Goal: Task Accomplishment & Management: Use online tool/utility

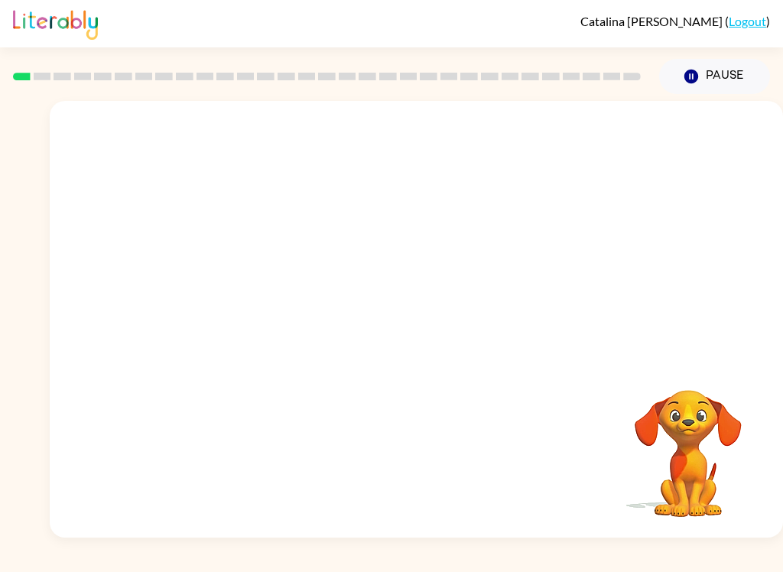
click at [400, 334] on div "Your browser must support playing .mp4 files to use Literably. Please try using…" at bounding box center [416, 319] width 733 height 437
click at [401, 338] on button "button" at bounding box center [417, 327] width 98 height 56
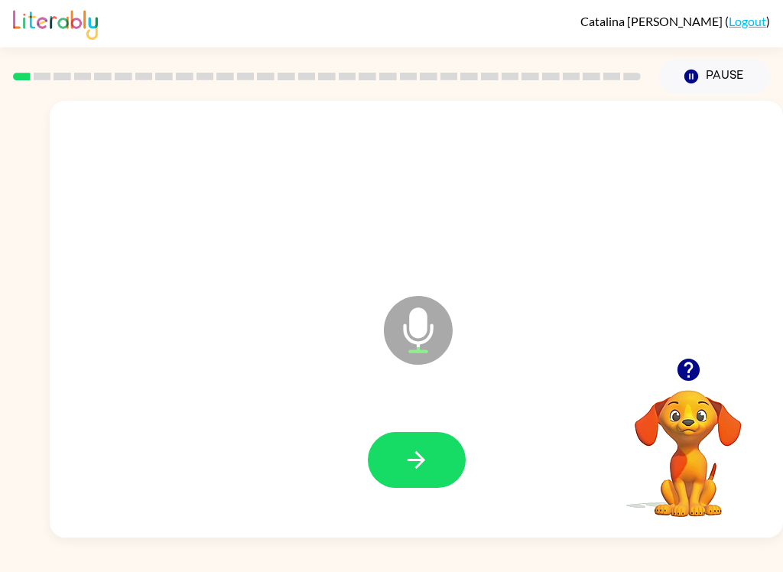
click at [414, 445] on button "button" at bounding box center [417, 460] width 98 height 56
click at [408, 437] on button "button" at bounding box center [417, 460] width 98 height 56
click at [424, 441] on button "button" at bounding box center [417, 460] width 98 height 56
click at [427, 469] on icon "button" at bounding box center [416, 460] width 27 height 27
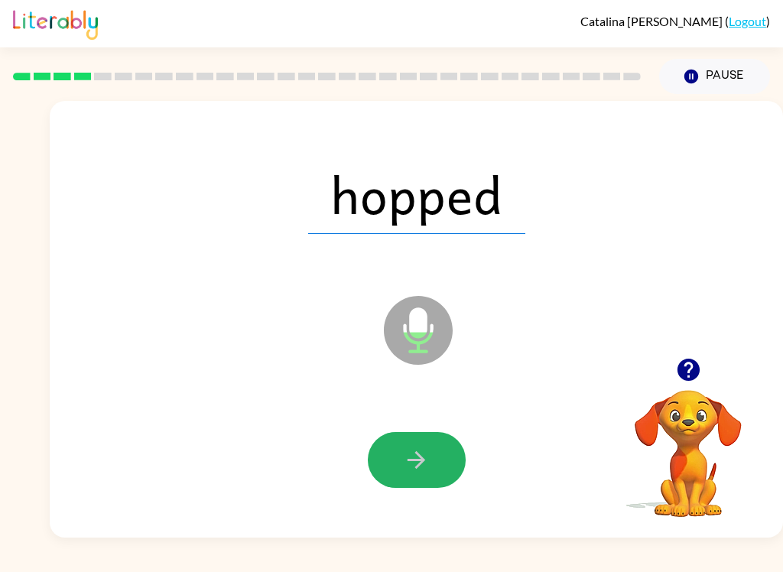
click at [430, 479] on button "button" at bounding box center [417, 460] width 98 height 56
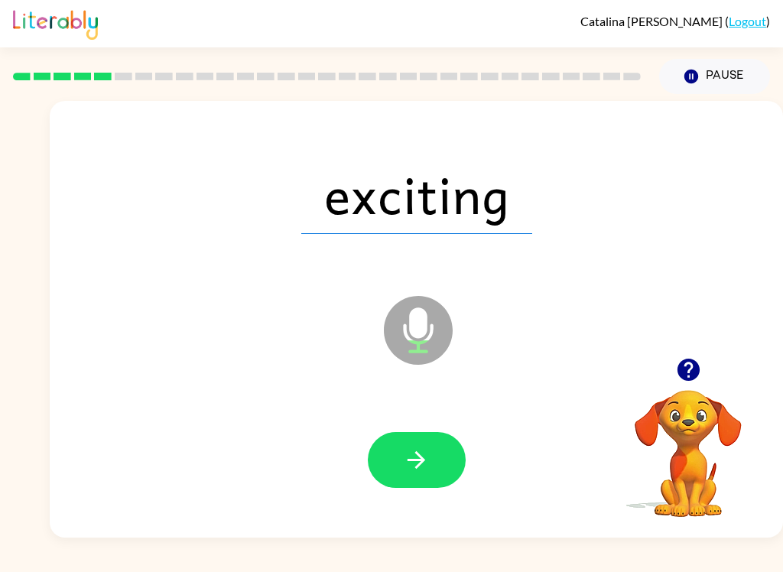
click at [434, 476] on button "button" at bounding box center [417, 460] width 98 height 56
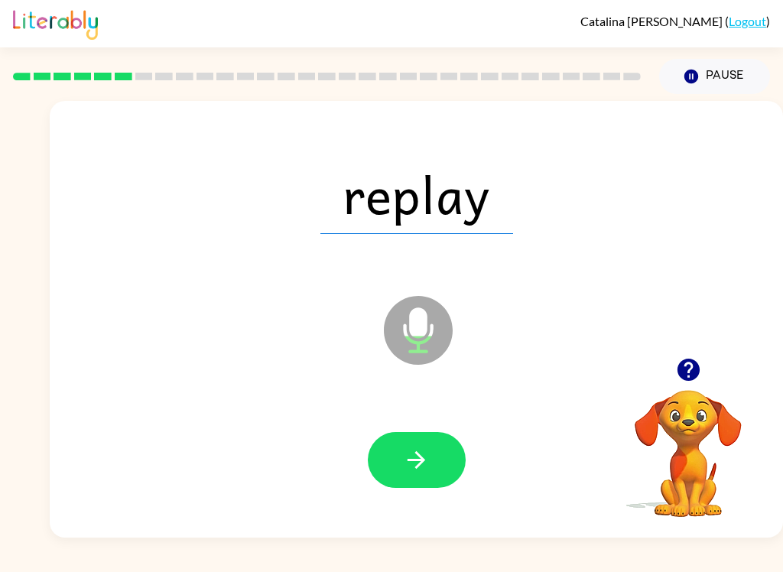
click at [427, 449] on icon "button" at bounding box center [416, 460] width 27 height 27
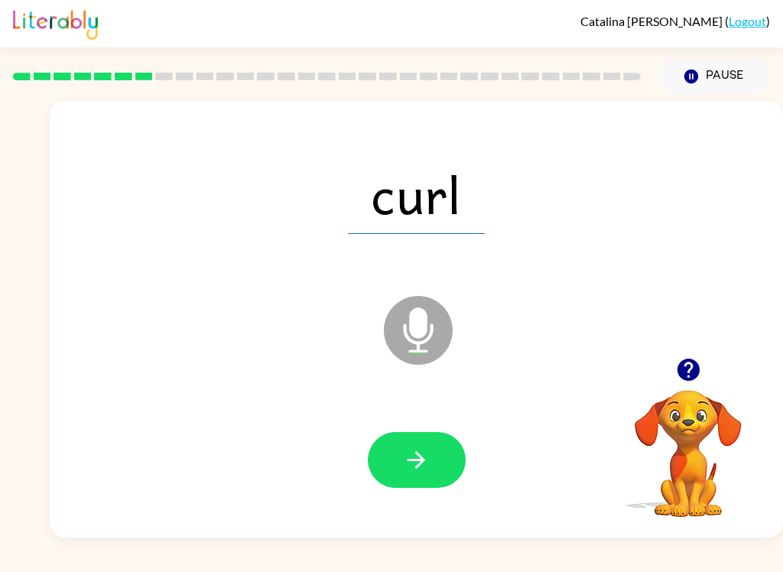
click at [426, 437] on button "button" at bounding box center [417, 460] width 98 height 56
click at [430, 447] on button "button" at bounding box center [417, 460] width 98 height 56
click at [440, 476] on button "button" at bounding box center [417, 460] width 98 height 56
click at [428, 466] on icon "button" at bounding box center [416, 460] width 27 height 27
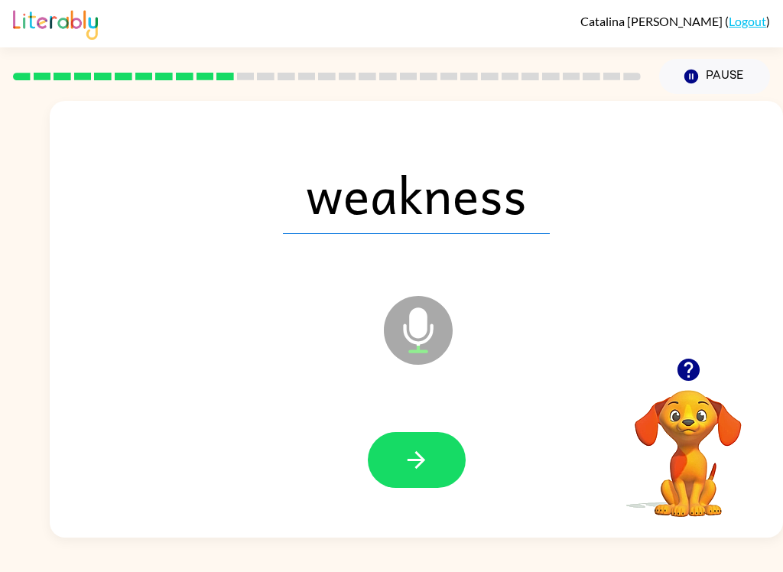
click at [437, 479] on button "button" at bounding box center [417, 460] width 98 height 56
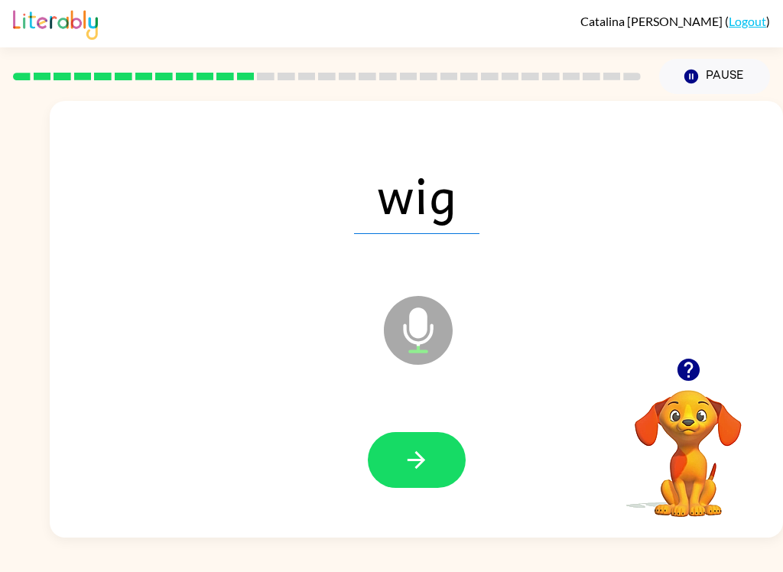
click at [404, 456] on icon "button" at bounding box center [416, 460] width 27 height 27
click at [427, 466] on icon "button" at bounding box center [416, 460] width 27 height 27
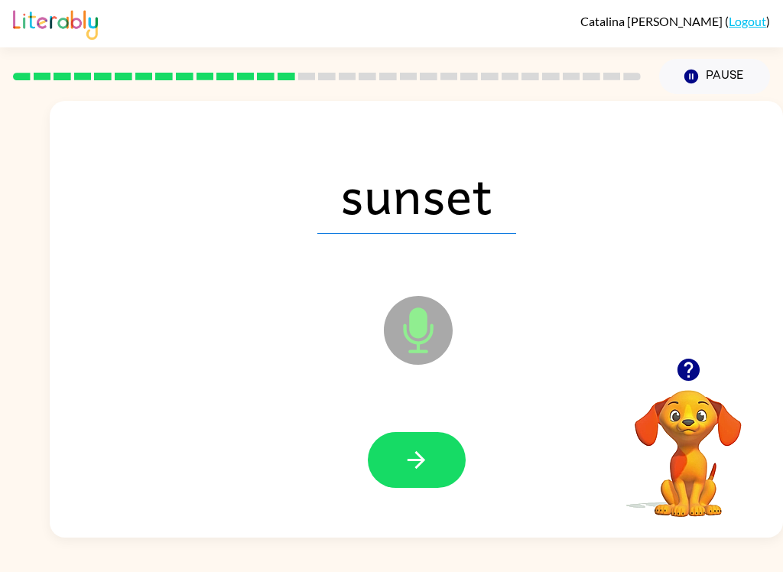
click at [424, 456] on icon "button" at bounding box center [416, 460] width 27 height 27
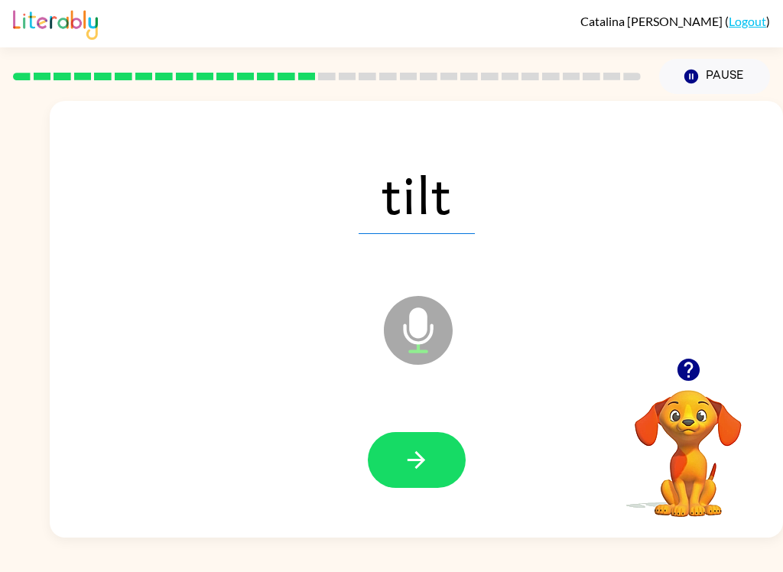
click at [414, 469] on icon "button" at bounding box center [416, 460] width 27 height 27
click at [436, 477] on button "button" at bounding box center [417, 460] width 98 height 56
click at [421, 455] on icon "button" at bounding box center [416, 460] width 27 height 27
click at [431, 460] on button "button" at bounding box center [417, 460] width 98 height 56
click at [417, 459] on icon "button" at bounding box center [416, 460] width 27 height 27
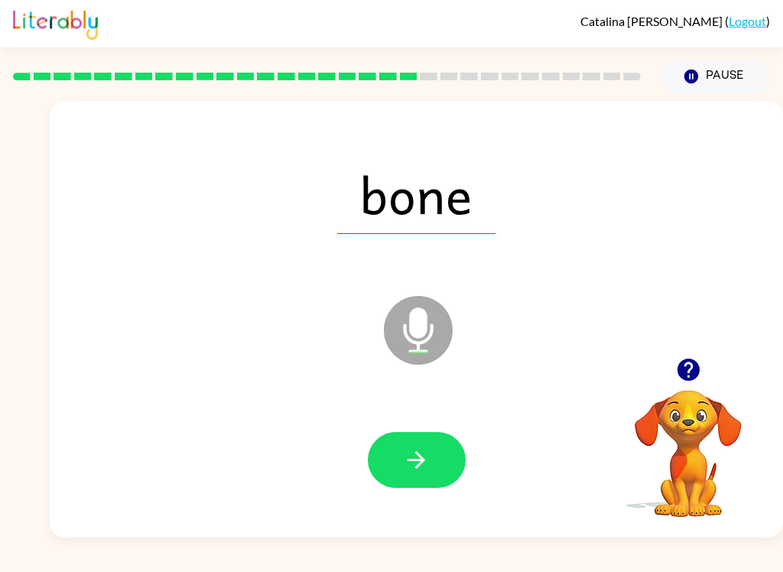
click at [434, 459] on button "button" at bounding box center [417, 460] width 98 height 56
click at [427, 479] on button "button" at bounding box center [417, 460] width 98 height 56
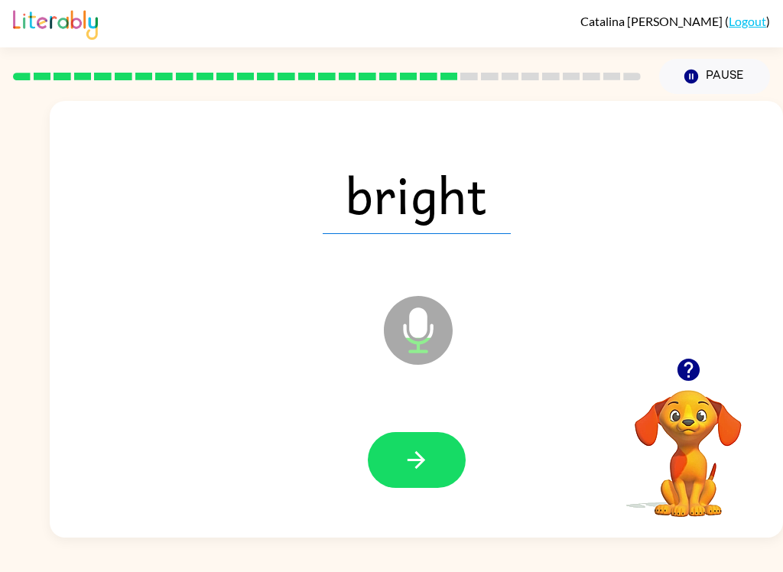
click at [422, 456] on icon "button" at bounding box center [416, 460] width 27 height 27
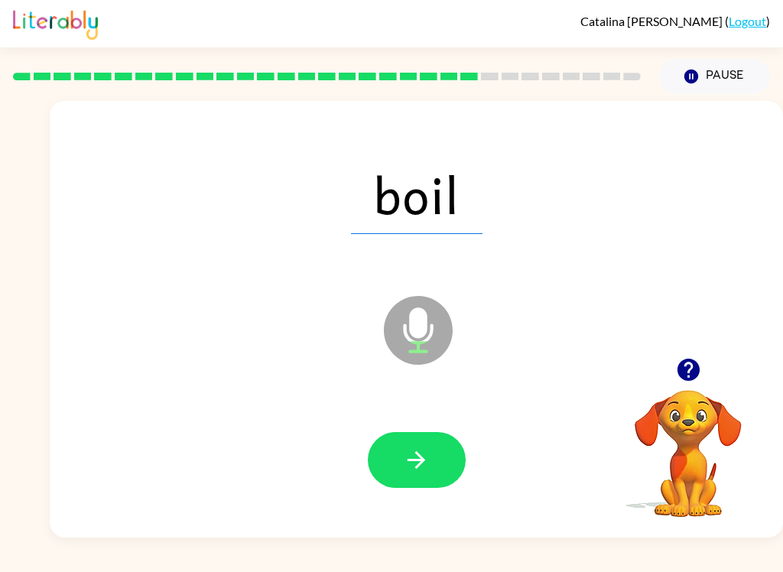
click at [404, 463] on icon "button" at bounding box center [416, 460] width 27 height 27
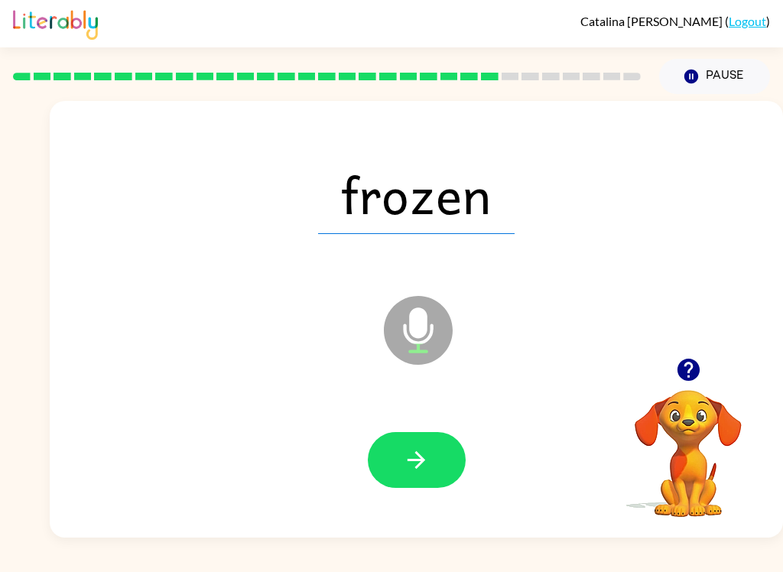
click at [412, 453] on icon "button" at bounding box center [416, 460] width 27 height 27
click at [423, 465] on icon "button" at bounding box center [416, 460] width 27 height 27
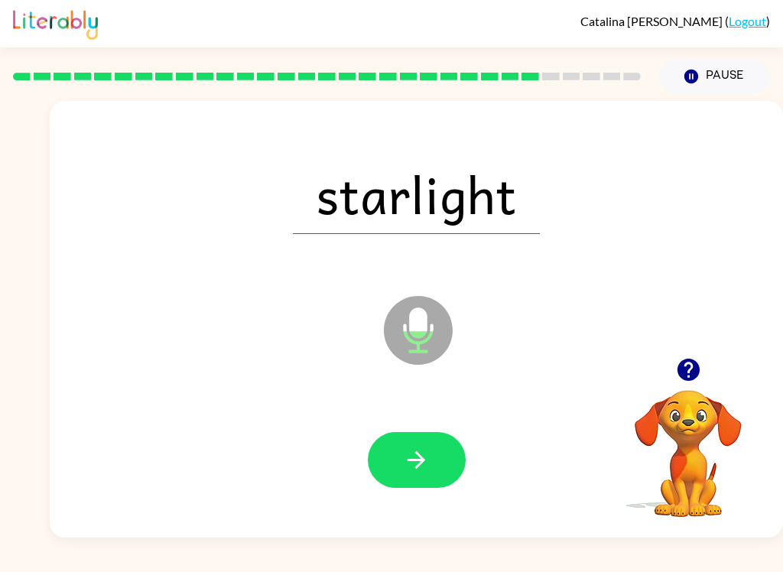
click at [411, 459] on icon "button" at bounding box center [416, 460] width 27 height 27
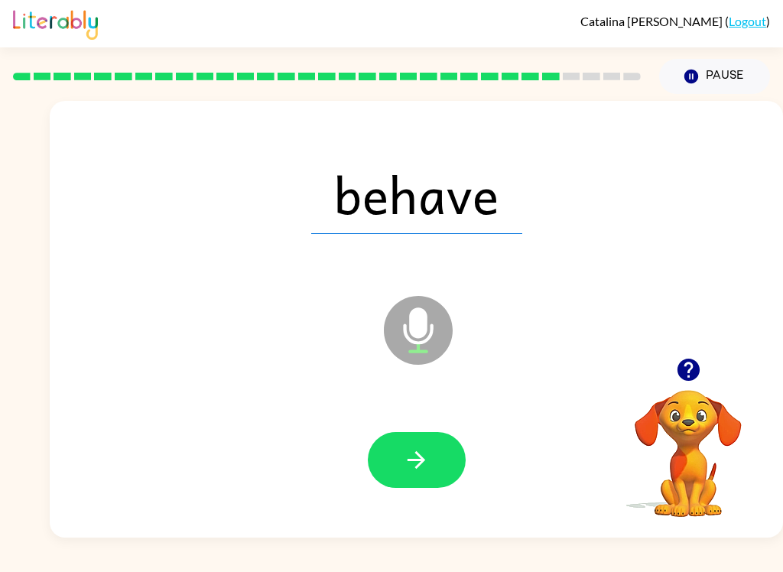
click at [406, 464] on icon "button" at bounding box center [416, 460] width 27 height 27
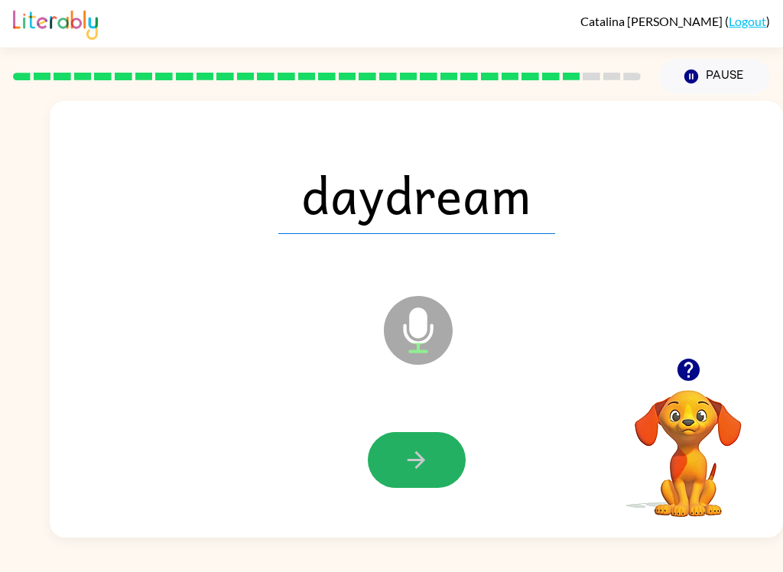
click at [414, 468] on icon "button" at bounding box center [416, 460] width 27 height 27
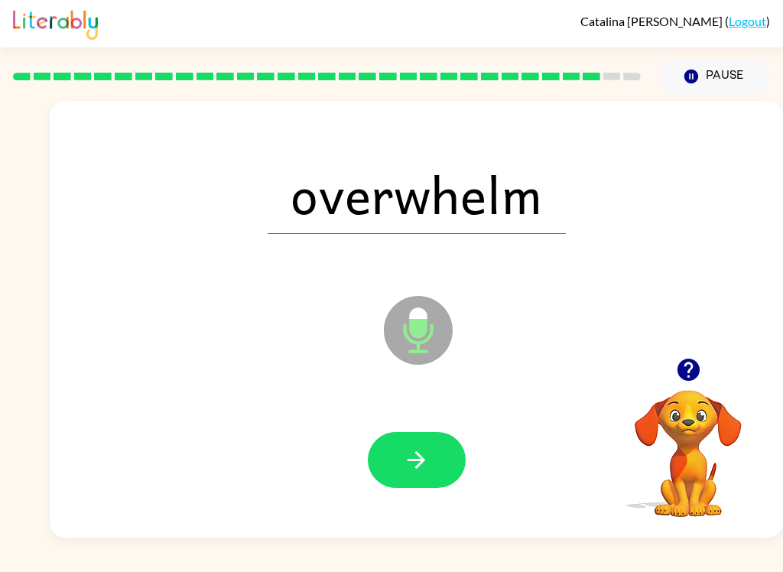
click at [427, 463] on icon "button" at bounding box center [416, 460] width 27 height 27
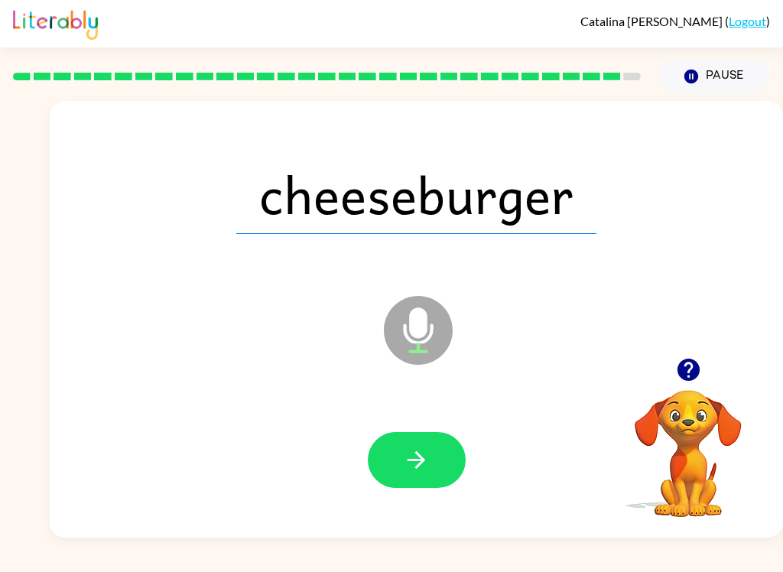
click at [426, 460] on icon "button" at bounding box center [416, 460] width 27 height 27
